Goal: Transaction & Acquisition: Purchase product/service

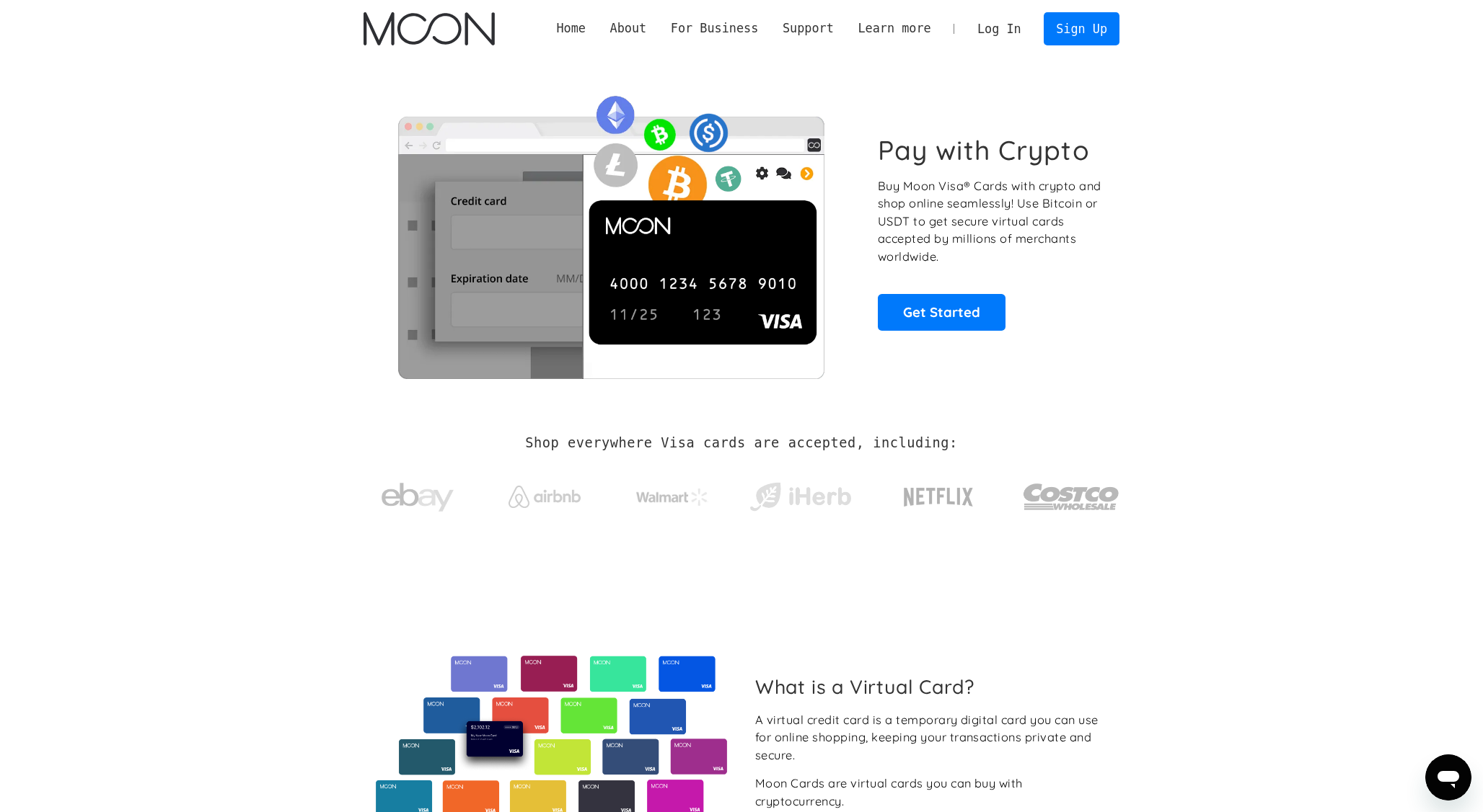
click at [985, 36] on link "Log In" at bounding box center [999, 28] width 68 height 32
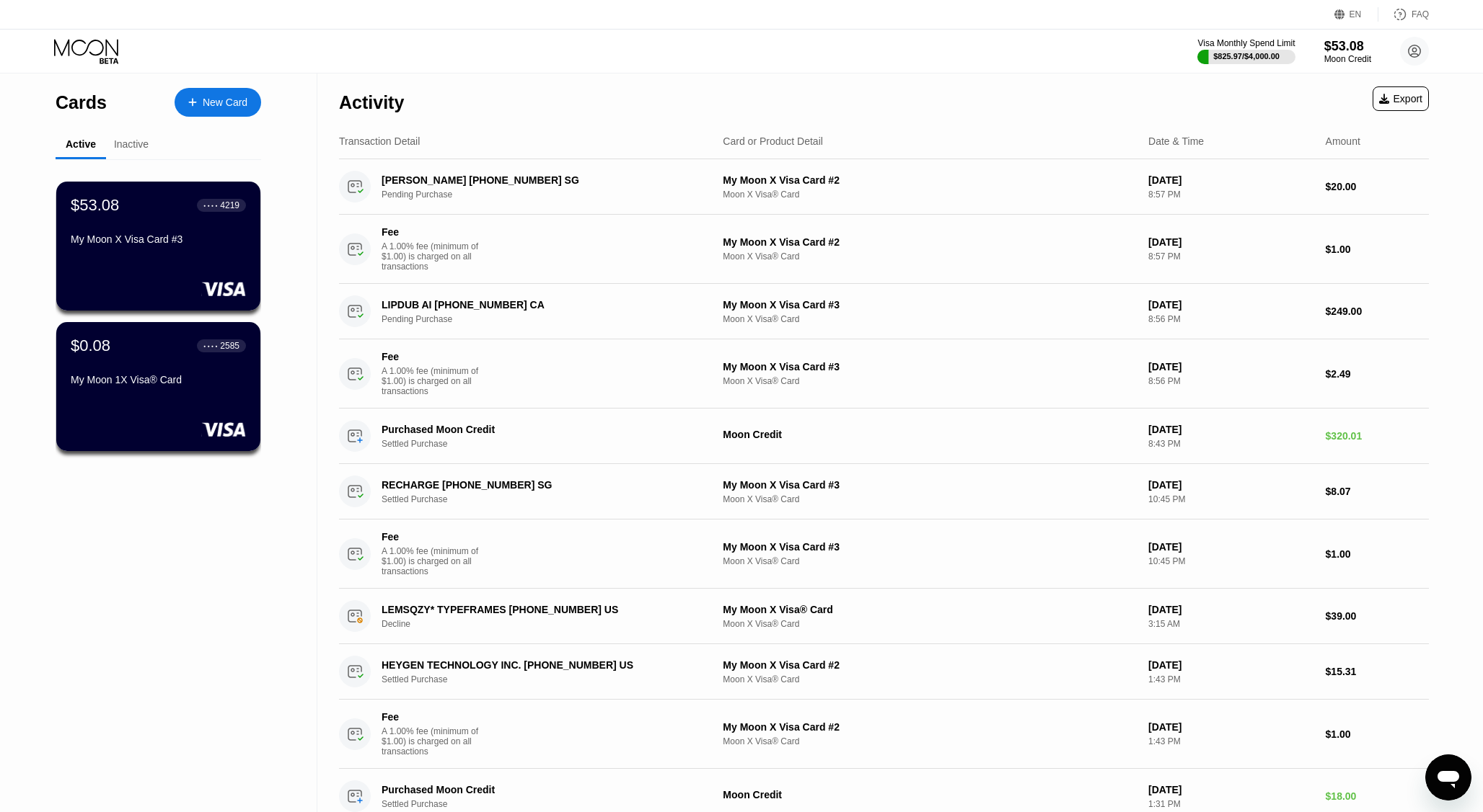
click at [159, 248] on div "My Moon X Visa Card #3" at bounding box center [158, 242] width 176 height 17
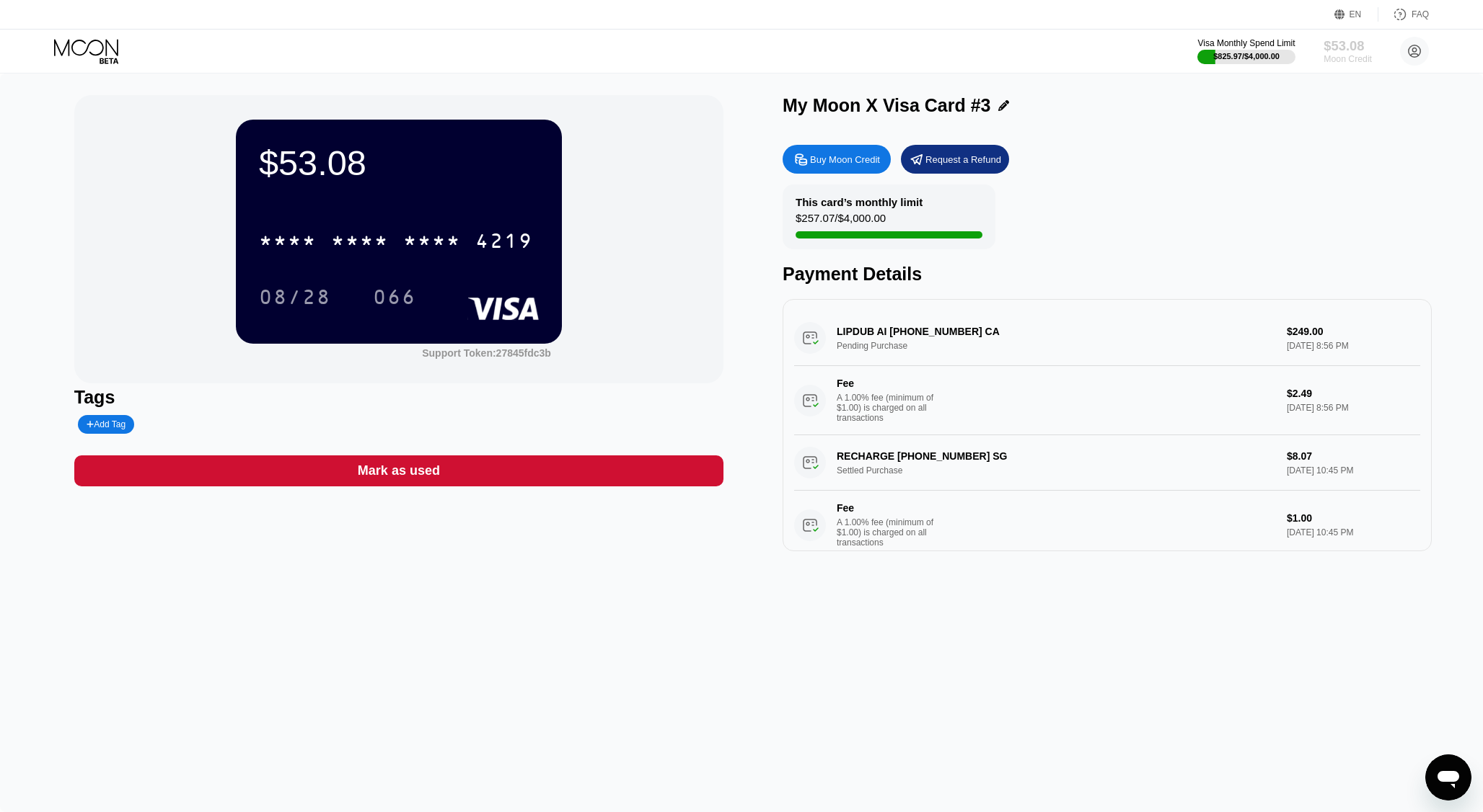
click at [1357, 54] on div "Moon Credit" at bounding box center [1348, 59] width 48 height 10
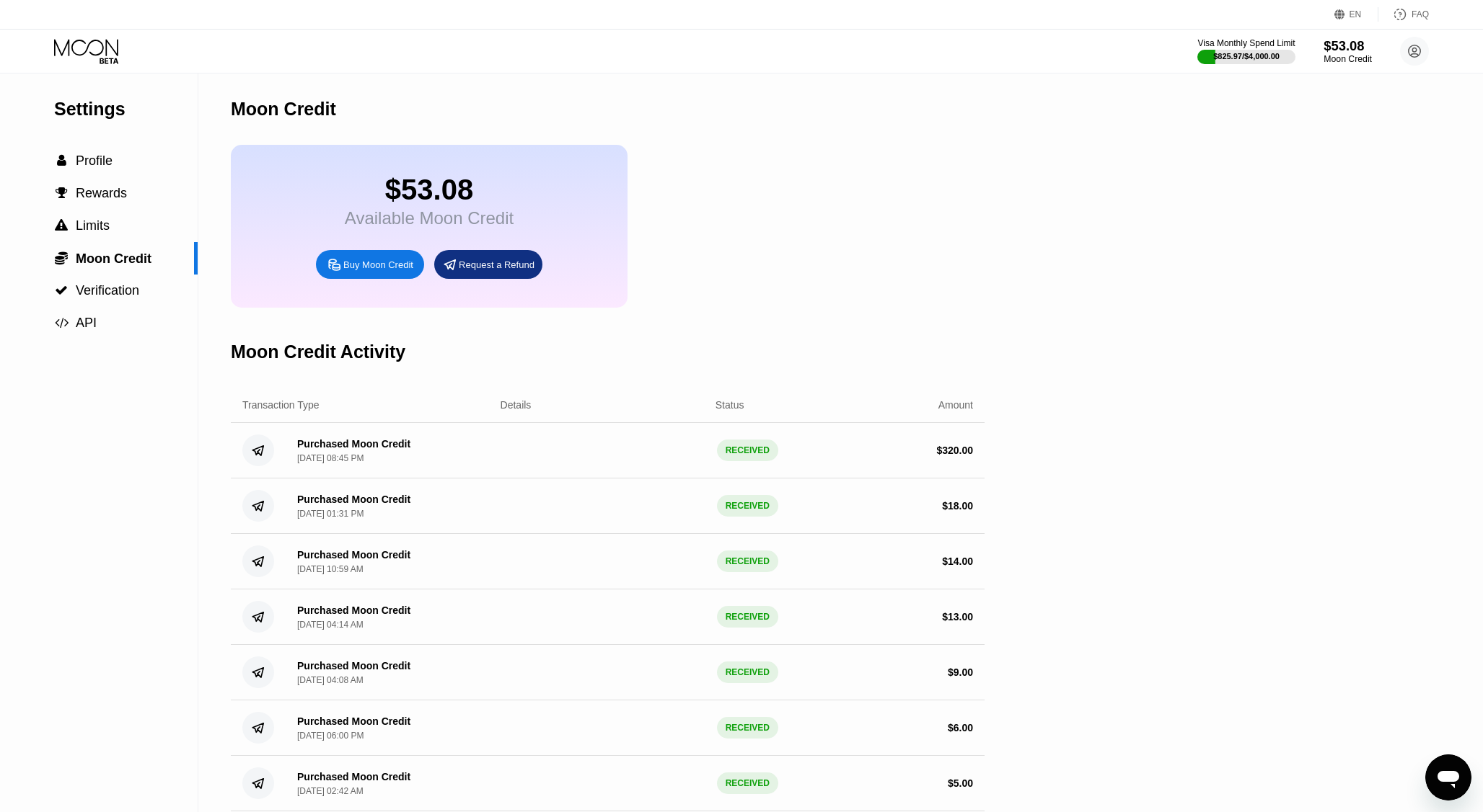
click at [1343, 50] on div "$53.08" at bounding box center [1348, 46] width 48 height 15
click at [359, 270] on div "Buy Moon Credit" at bounding box center [378, 264] width 70 height 13
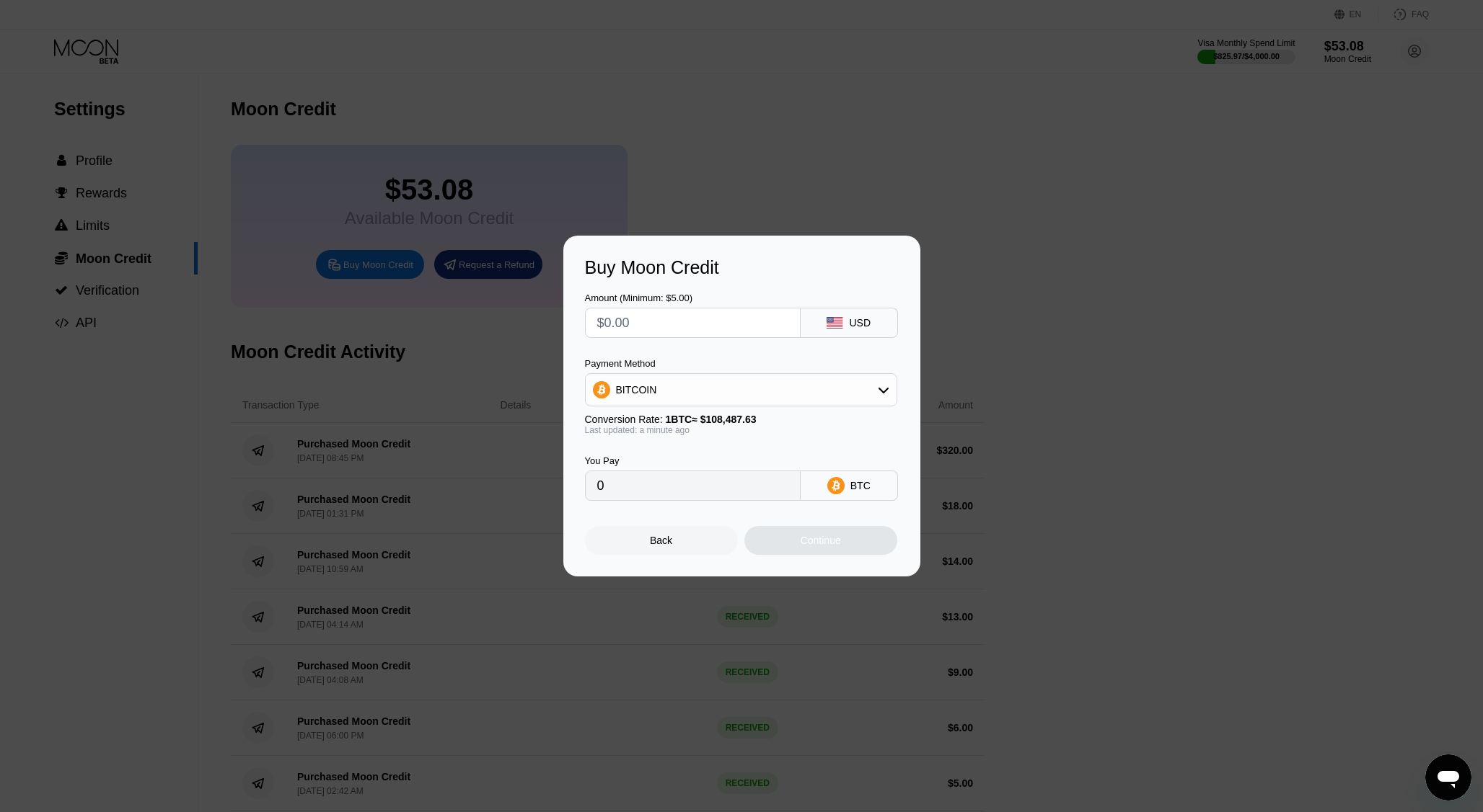
click at [778, 384] on div "BITCOIN" at bounding box center [741, 390] width 311 height 29
click at [1162, 246] on div "Buy Moon Credit Amount (Minimum: $5.00) USD Payment Method BITCOIN BITCOIN USDT…" at bounding box center [741, 406] width 1483 height 341
click at [662, 541] on div "Back" at bounding box center [660, 541] width 22 height 12
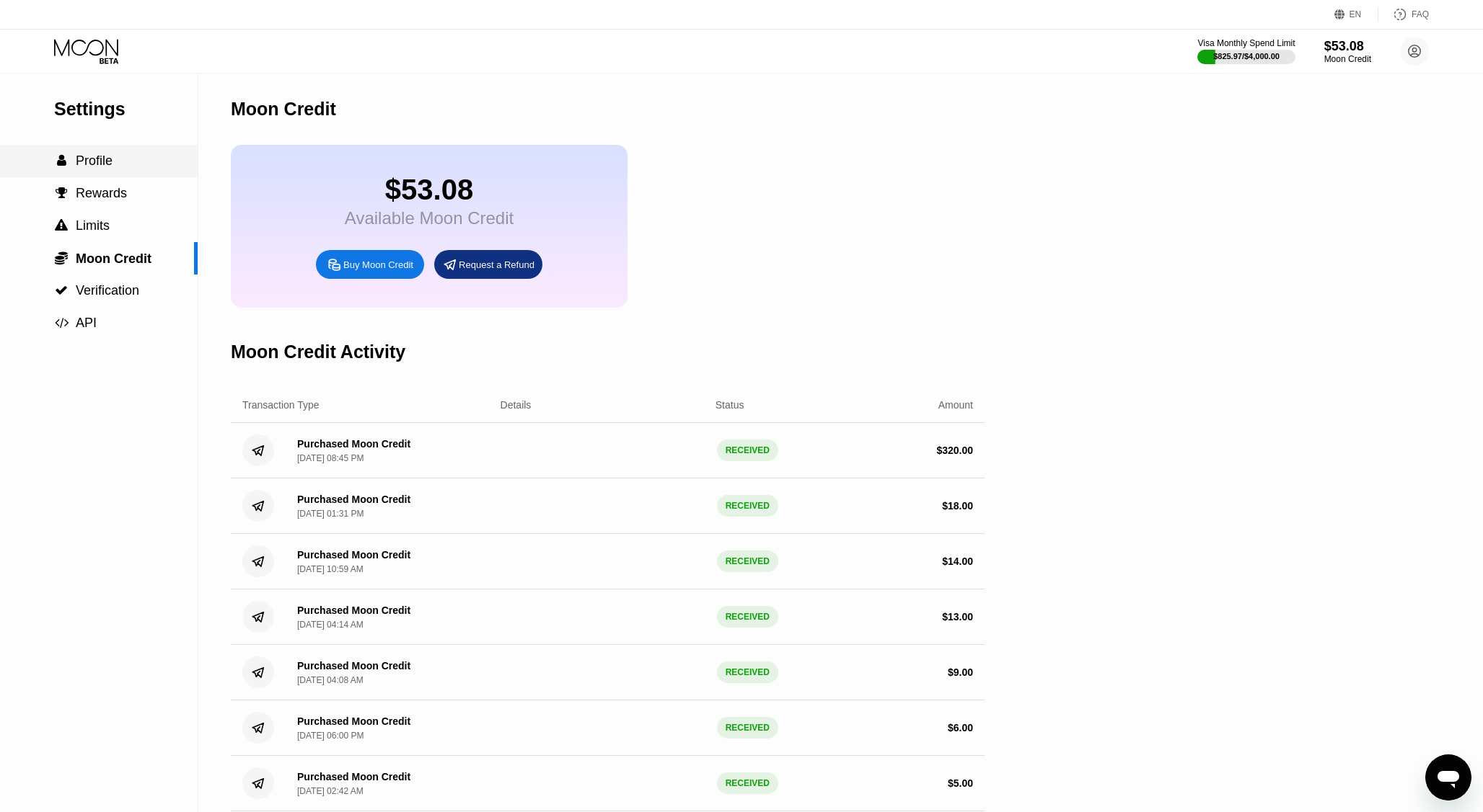
click at [93, 167] on span "Profile" at bounding box center [94, 160] width 37 height 14
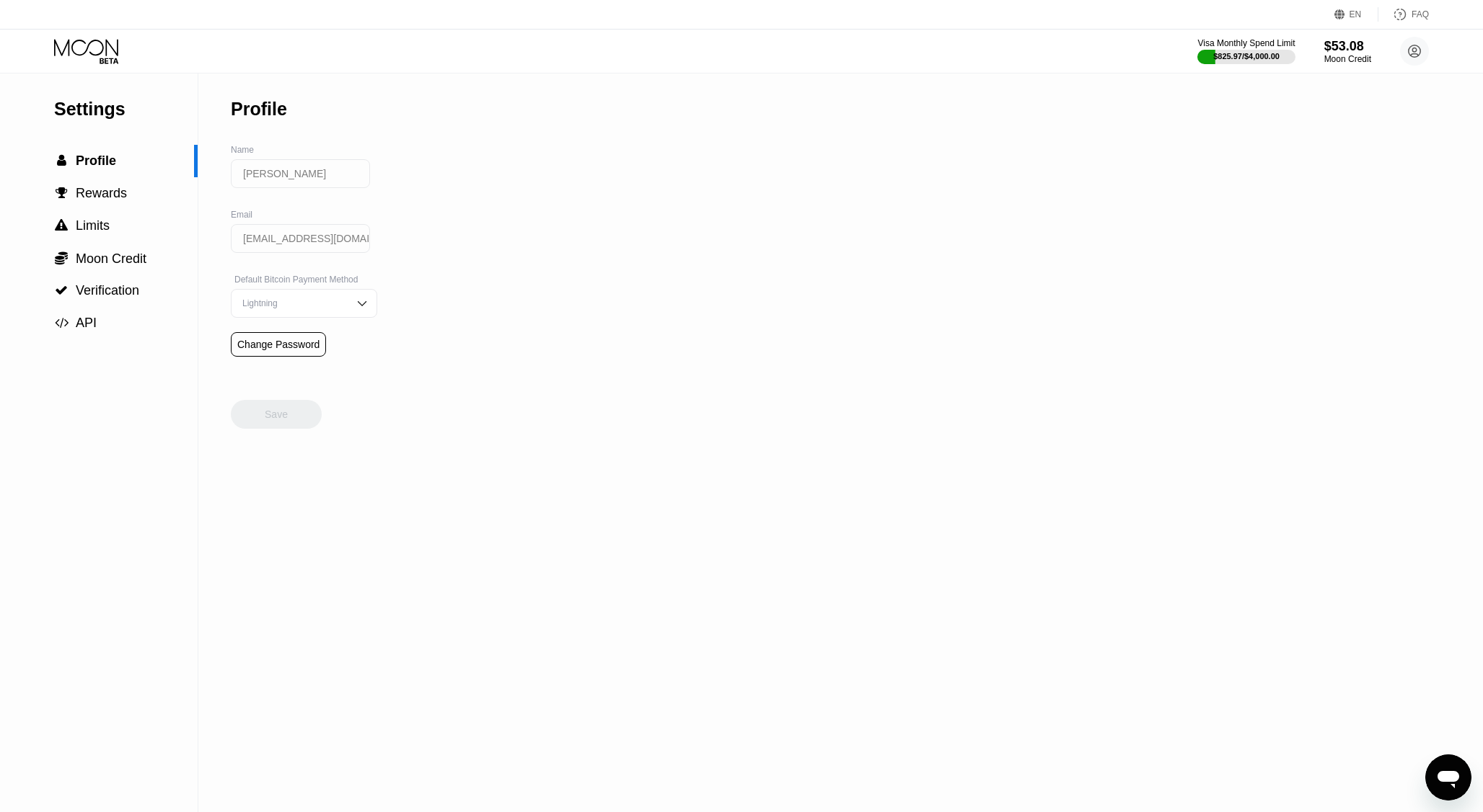
click at [105, 119] on div "Settings" at bounding box center [125, 109] width 144 height 21
click at [107, 39] on icon at bounding box center [88, 51] width 68 height 25
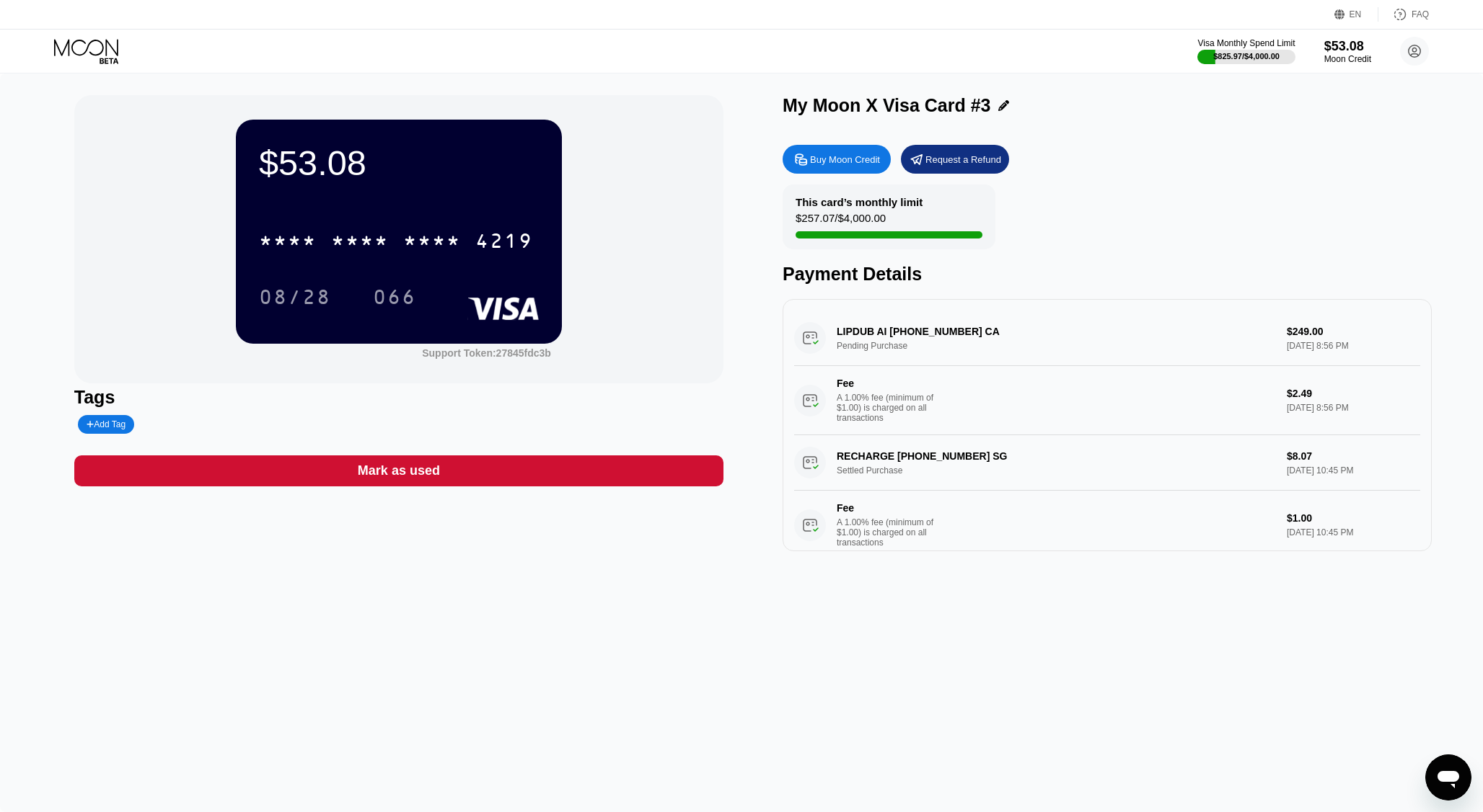
click at [496, 239] on div "4219" at bounding box center [505, 243] width 58 height 23
click at [393, 304] on div "066" at bounding box center [394, 299] width 43 height 23
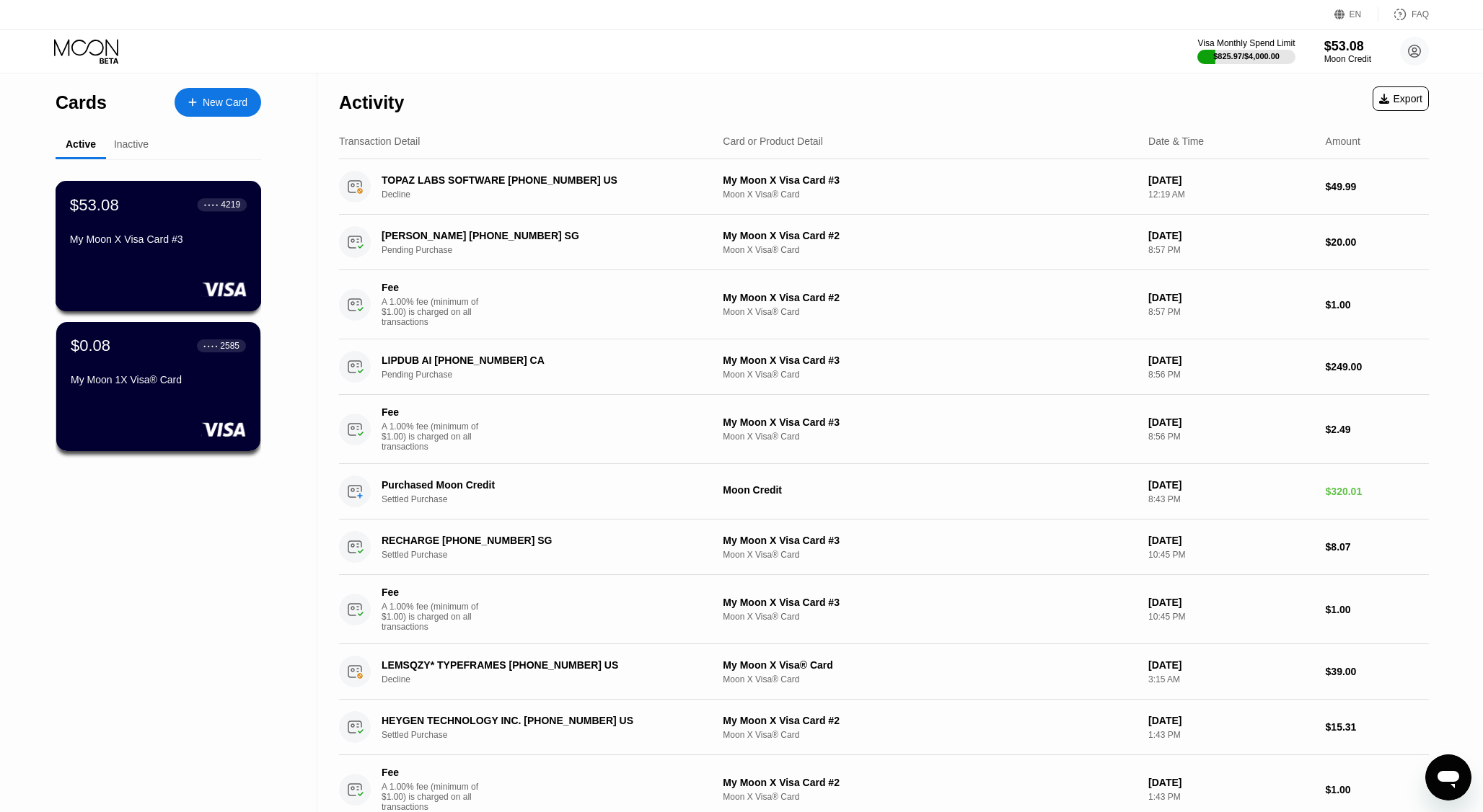
click at [181, 238] on div "My Moon X Visa Card #3" at bounding box center [158, 239] width 177 height 12
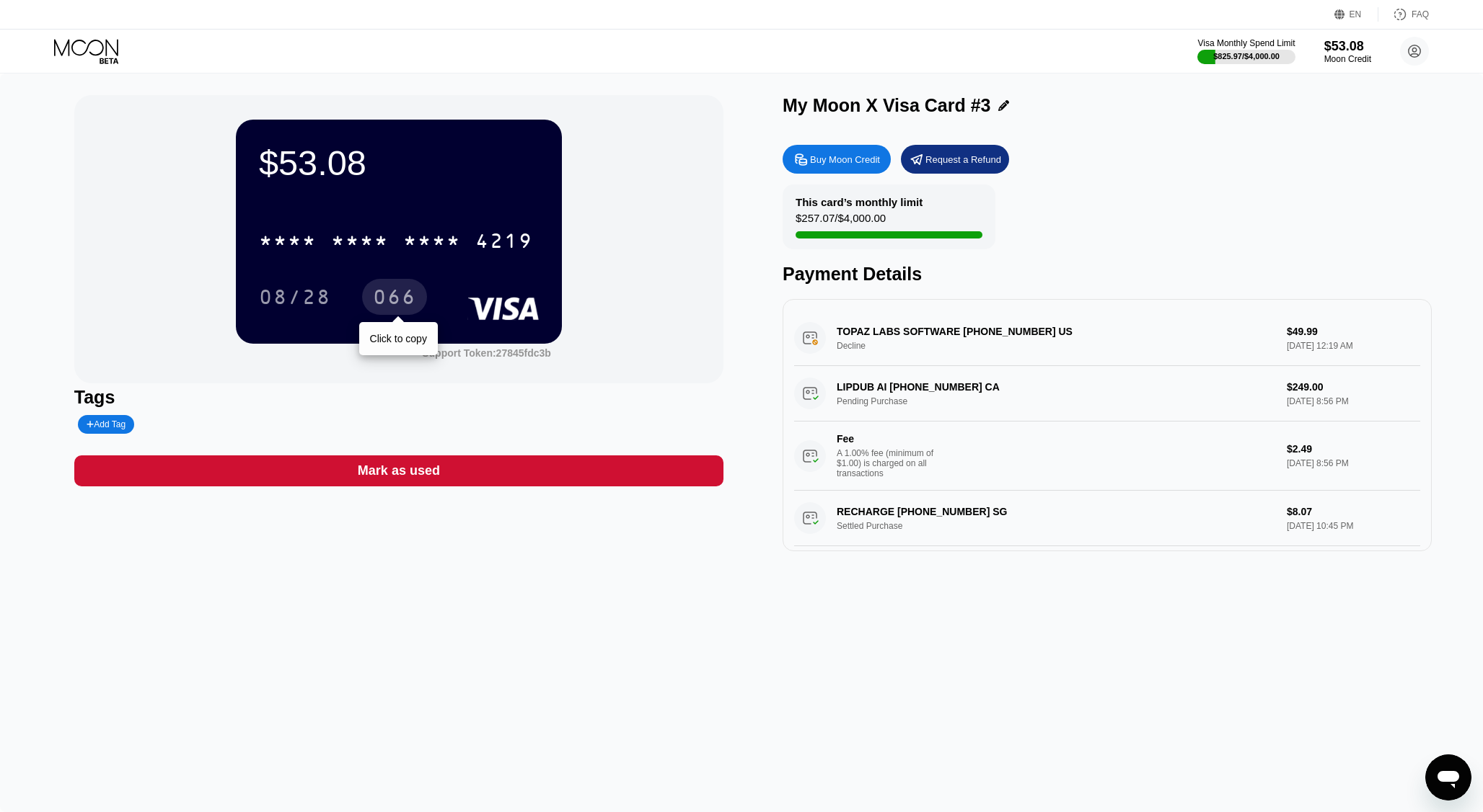
click at [419, 294] on div "066" at bounding box center [394, 296] width 65 height 36
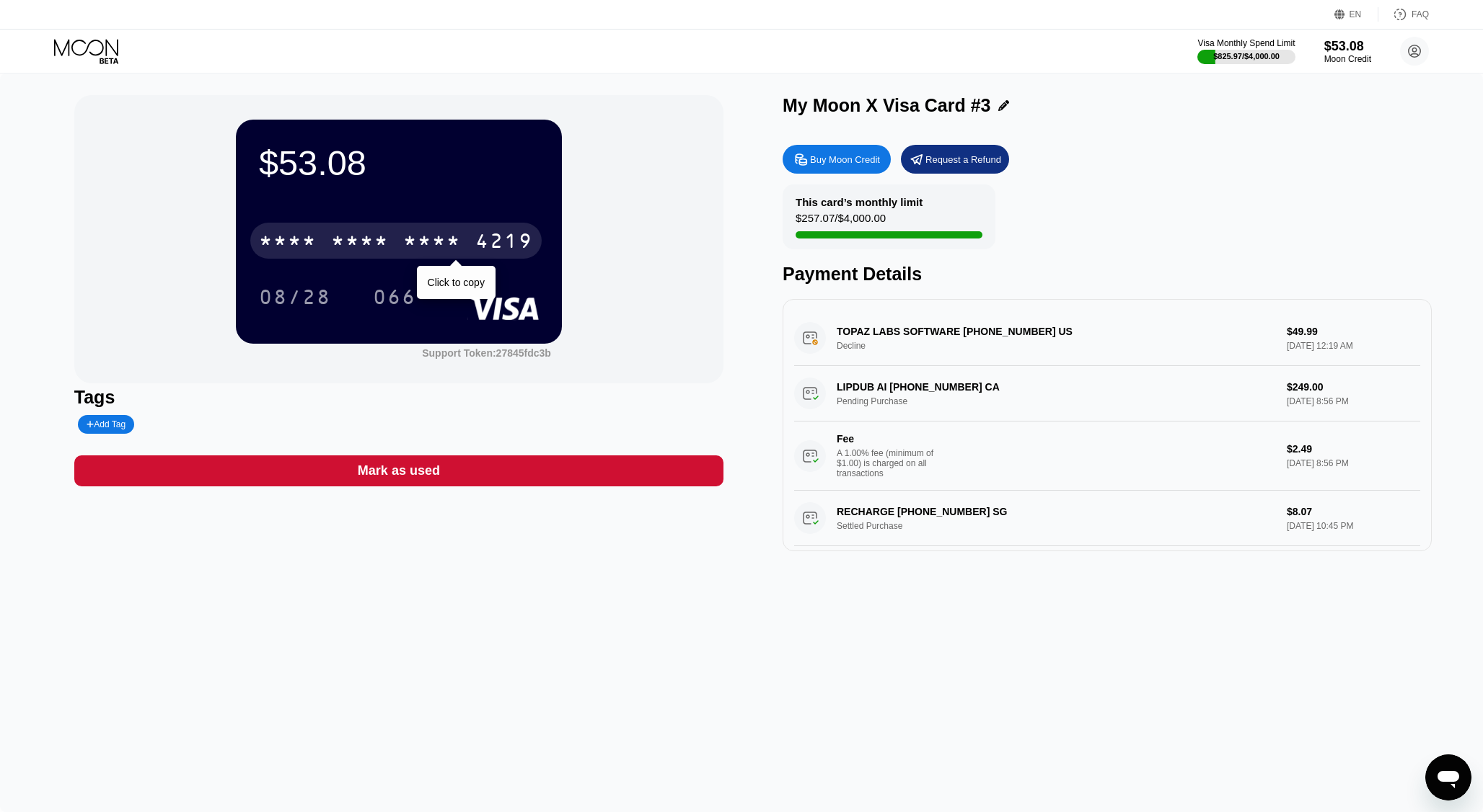
click at [457, 241] on div "* * * *" at bounding box center [432, 243] width 58 height 23
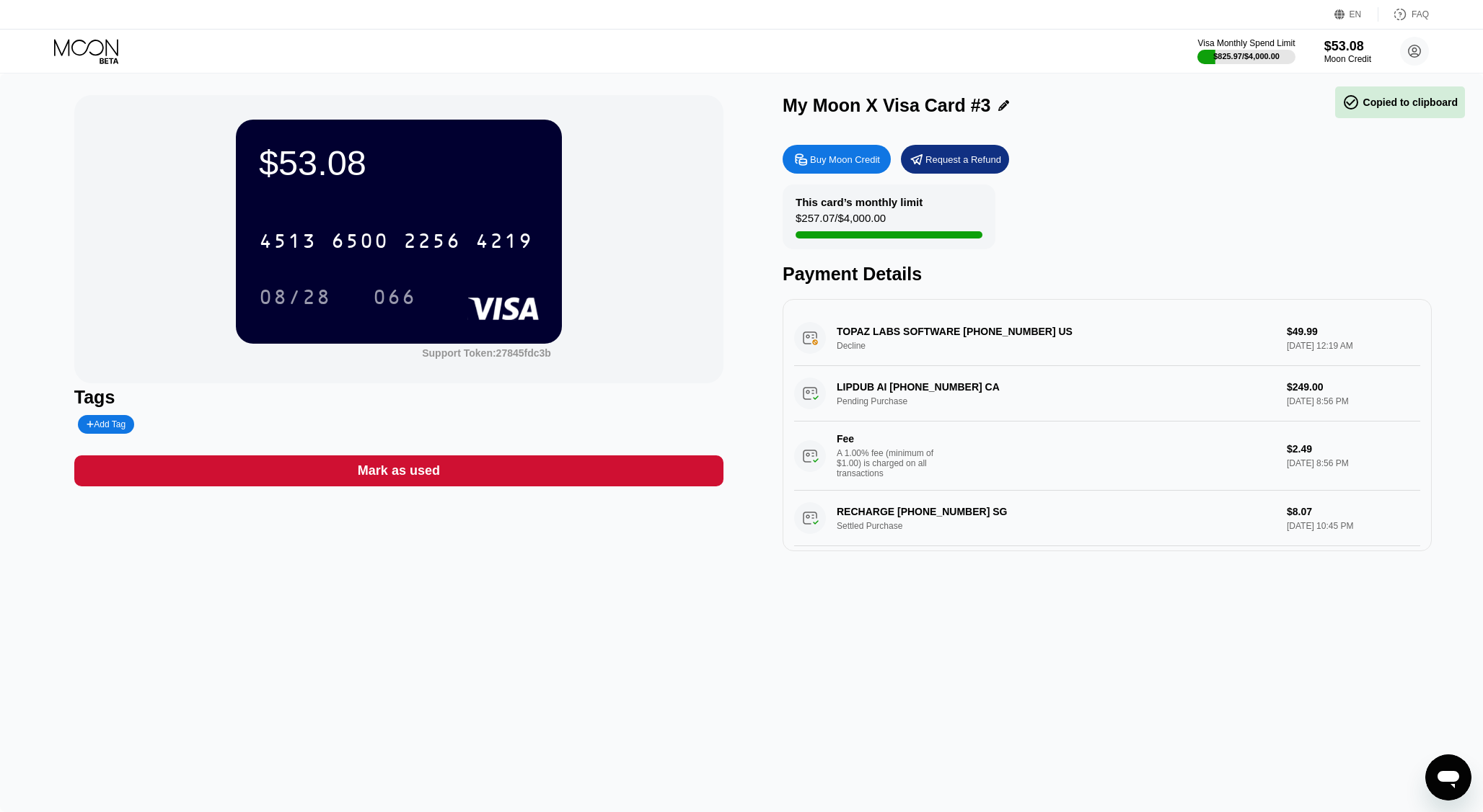
click at [1356, 1] on div "EN Language Select an item Save FAQ" at bounding box center [741, 14] width 1483 height 30
